Goal: Find specific page/section: Find specific page/section

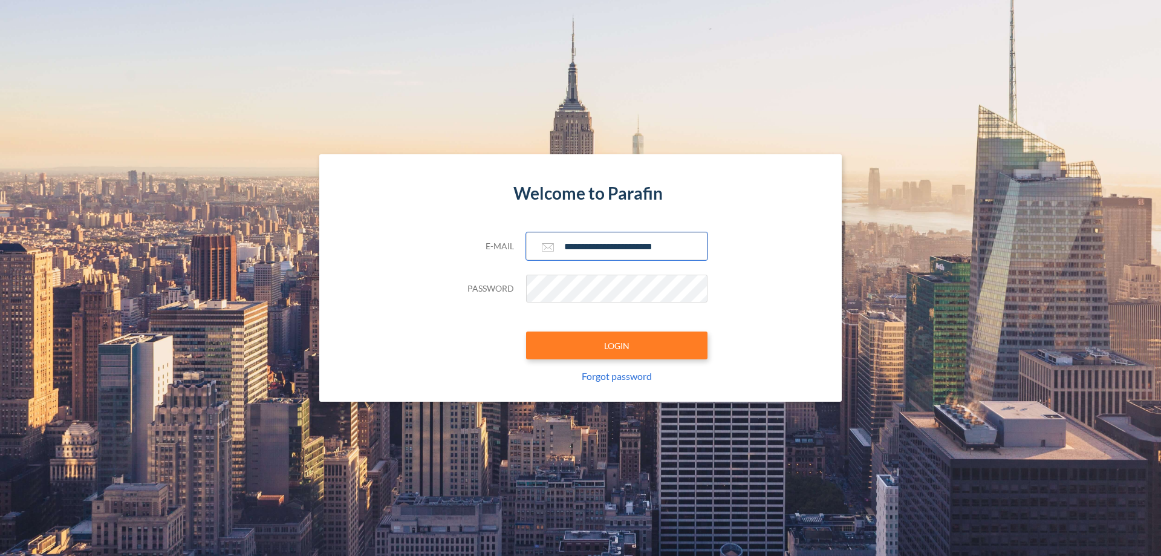
type input "**********"
click at [617, 345] on button "LOGIN" at bounding box center [616, 345] width 181 height 28
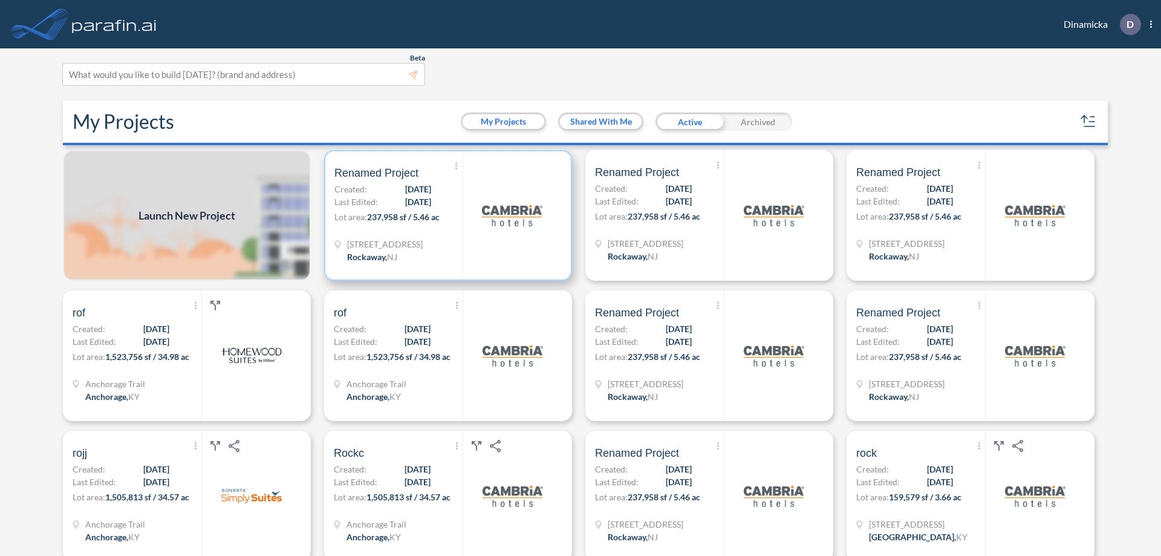
scroll to position [3, 0]
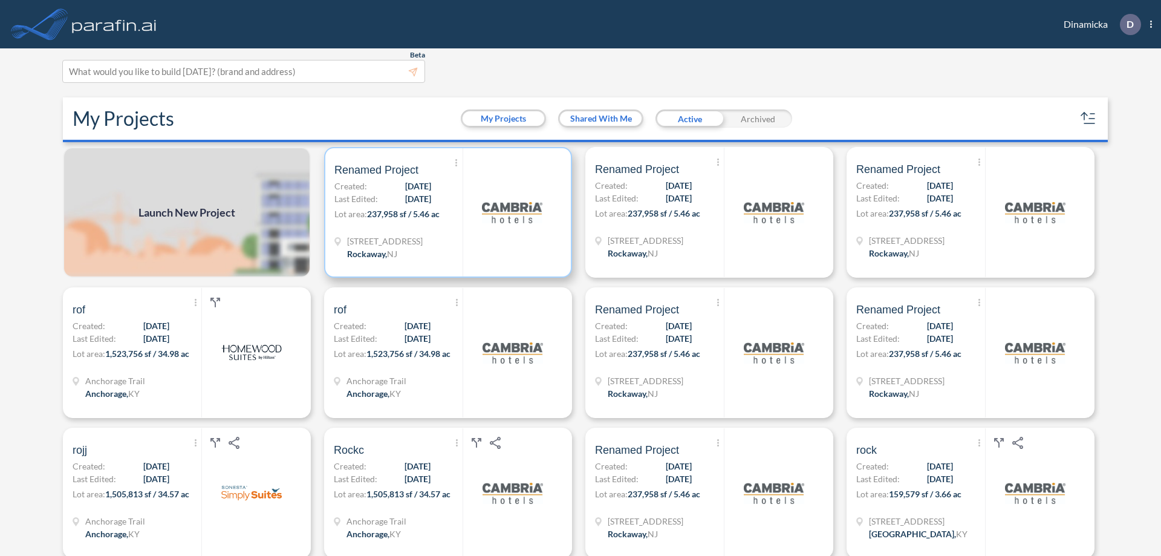
click at [446, 212] on p "Lot area: 237,958 sf / 5.46 ac" at bounding box center [398, 216] width 128 height 18
